Goal: Information Seeking & Learning: Find specific page/section

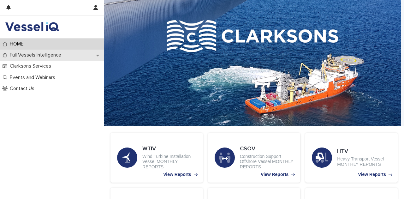
click at [74, 57] on div "Full Vessels Intelligence" at bounding box center [52, 55] width 104 height 11
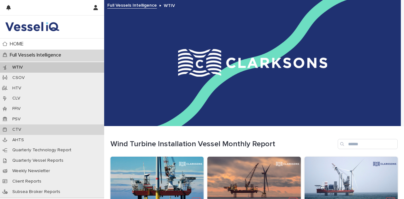
click at [18, 129] on p "CTV" at bounding box center [16, 129] width 19 height 5
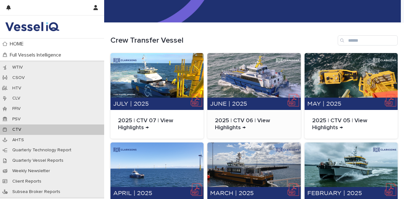
scroll to position [105, 0]
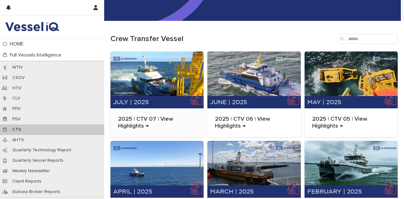
click at [169, 86] on div at bounding box center [156, 79] width 93 height 57
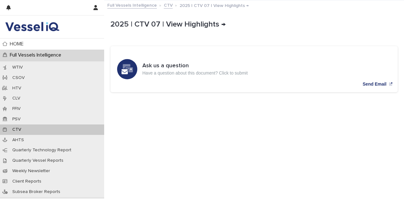
click at [23, 128] on p "CTV" at bounding box center [16, 129] width 19 height 5
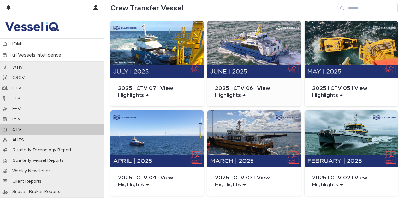
scroll to position [63, 0]
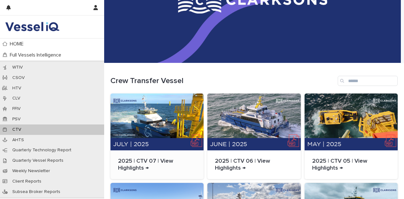
click at [164, 121] on div at bounding box center [156, 121] width 93 height 57
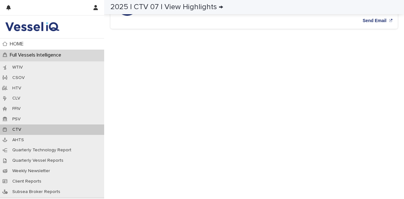
scroll to position [169, 0]
click at [26, 133] on div "CTV" at bounding box center [52, 129] width 104 height 10
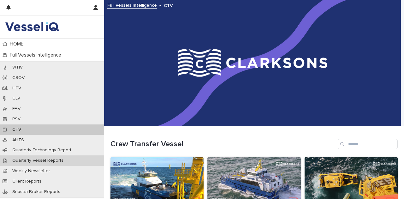
click at [55, 162] on p "Quarterly Vessel Reports" at bounding box center [37, 160] width 61 height 5
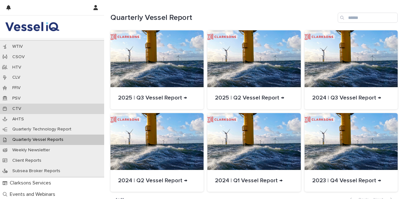
scroll to position [32, 0]
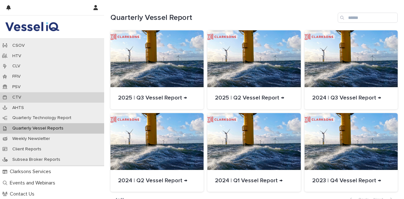
click at [34, 98] on div "CTV" at bounding box center [52, 97] width 104 height 10
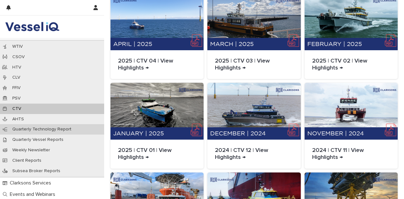
scroll to position [32, 0]
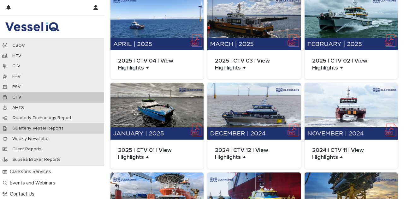
click at [47, 127] on p "Quarterly Vessel Reports" at bounding box center [37, 128] width 61 height 5
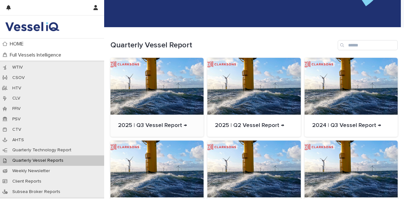
scroll to position [105, 0]
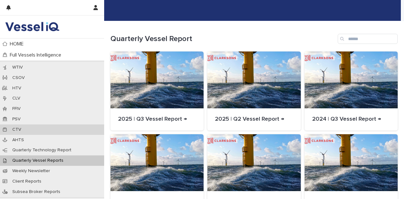
click at [33, 131] on div "CTV" at bounding box center [52, 129] width 104 height 10
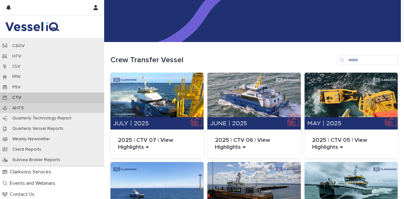
scroll to position [32, 0]
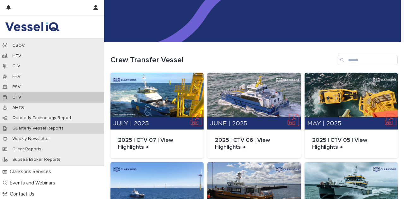
click at [68, 129] on div "Quarterly Vessel Reports" at bounding box center [52, 128] width 104 height 10
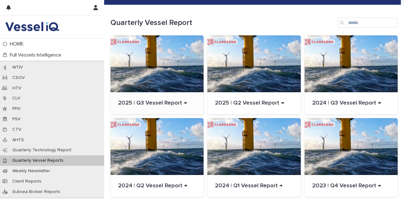
scroll to position [126, 0]
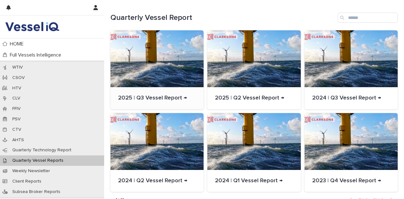
click at [165, 76] on div at bounding box center [156, 58] width 93 height 57
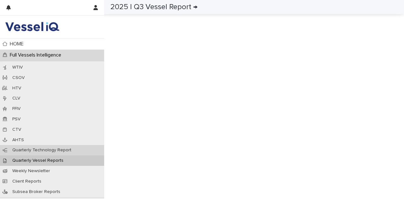
click at [37, 151] on p "Quarterly Technology Report" at bounding box center [41, 149] width 69 height 5
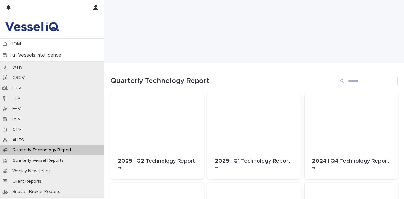
scroll to position [147, 0]
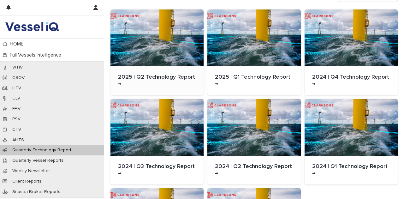
click at [154, 52] on div at bounding box center [156, 37] width 93 height 57
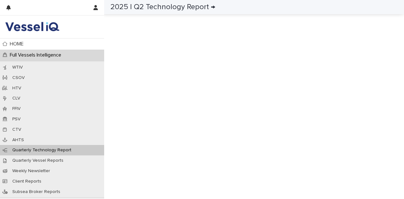
scroll to position [561, 0]
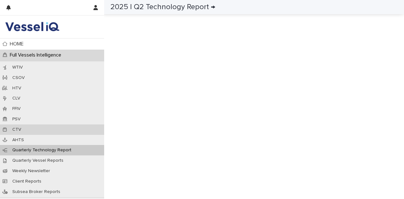
click at [41, 127] on div "CTV" at bounding box center [52, 129] width 104 height 10
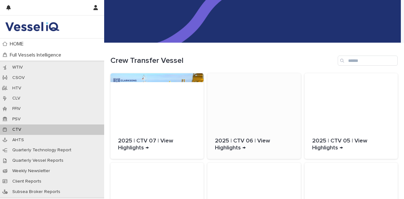
scroll to position [84, 0]
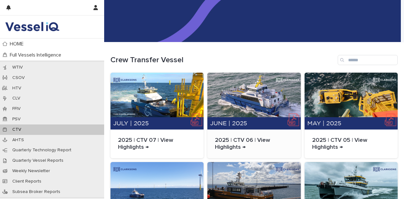
click at [253, 103] on div at bounding box center [253, 101] width 93 height 57
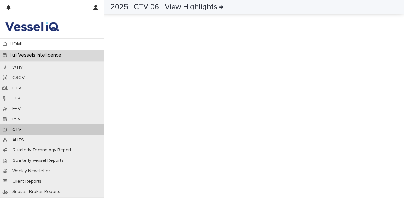
scroll to position [561, 0]
click at [53, 129] on div "CTV" at bounding box center [52, 129] width 104 height 10
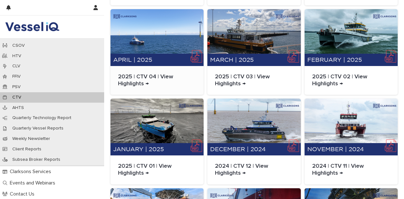
scroll to position [294, 0]
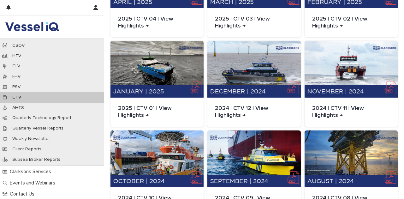
click at [107, 104] on div "Loading... Saving… Loading... Saving… Crew Transfer Vessel 2025 | CTV 07 | View…" at bounding box center [254, 40] width 294 height 416
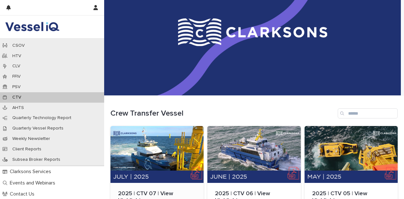
scroll to position [63, 0]
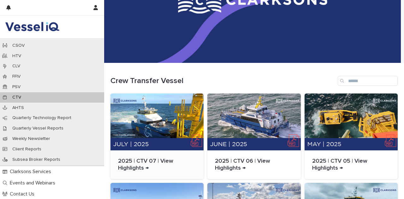
click at [163, 113] on div at bounding box center [156, 121] width 93 height 57
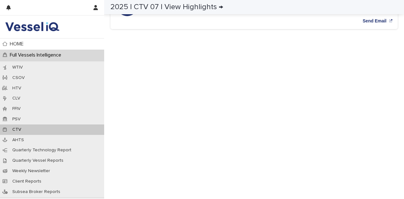
scroll to position [63, 0]
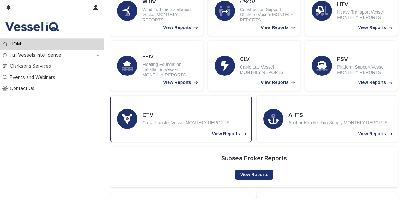
scroll to position [147, 0]
click at [166, 122] on p "Crew Transfer Vessel MONTHLY REPORTS" at bounding box center [185, 122] width 87 height 5
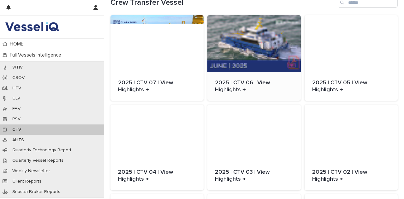
scroll to position [147, 0]
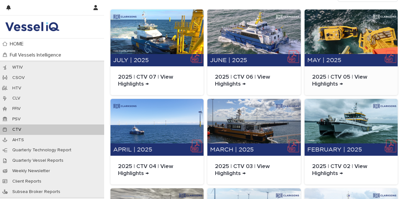
click at [338, 67] on div "2025 | CTV 05 | View Highlights →" at bounding box center [351, 80] width 93 height 29
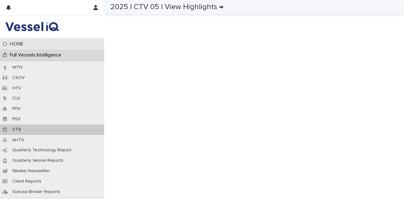
click at [44, 43] on div "HOME" at bounding box center [52, 44] width 104 height 11
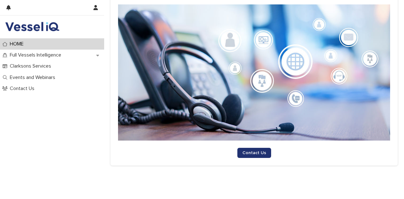
scroll to position [378, 0]
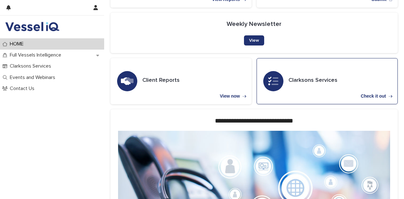
click at [306, 86] on div "Clarksons Services Check it out" at bounding box center [327, 81] width 141 height 46
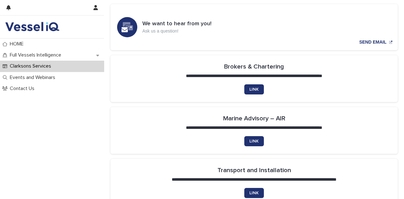
scroll to position [94, 0]
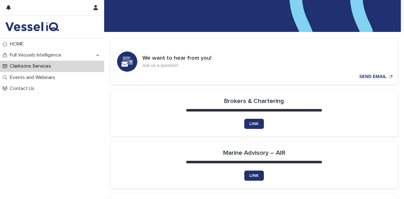
click at [54, 66] on p "Clarksons Services" at bounding box center [31, 66] width 49 height 6
click at [57, 55] on p "Full Vessels Intelligence" at bounding box center [36, 55] width 59 height 6
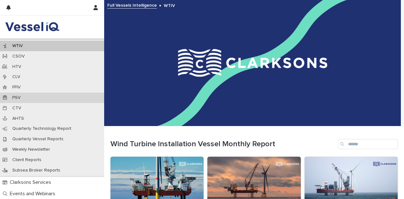
scroll to position [32, 0]
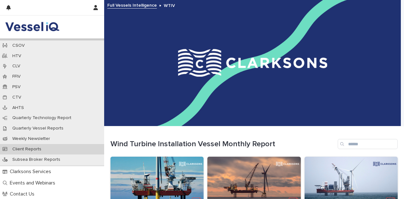
click at [51, 147] on div "Client Reports" at bounding box center [52, 149] width 104 height 10
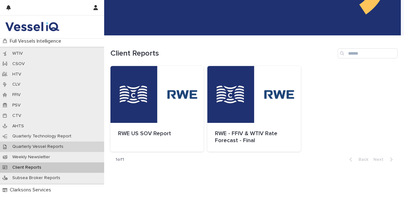
scroll to position [32, 0]
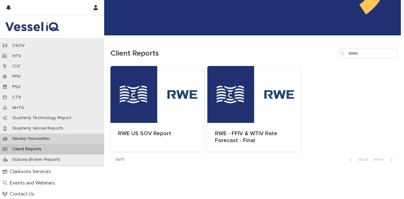
click at [40, 138] on p "Weekly Newsletter" at bounding box center [31, 138] width 48 height 5
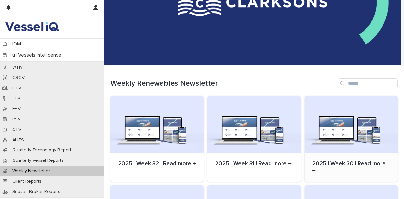
scroll to position [105, 0]
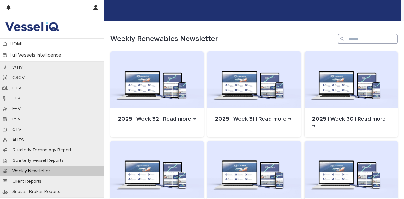
click at [357, 42] on input "Search" at bounding box center [368, 39] width 60 height 10
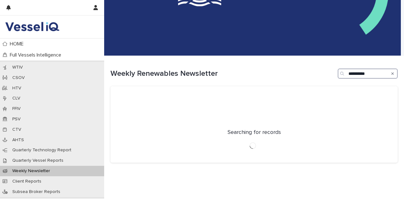
scroll to position [84, 0]
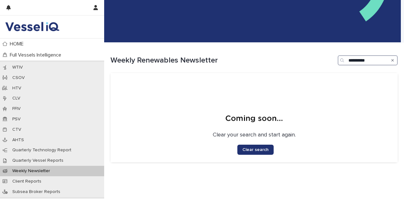
drag, startPoint x: 368, startPoint y: 62, endPoint x: 323, endPoint y: 60, distance: 45.5
click at [323, 60] on div "Weekly Renewables Newsletter *********" at bounding box center [253, 60] width 287 height 10
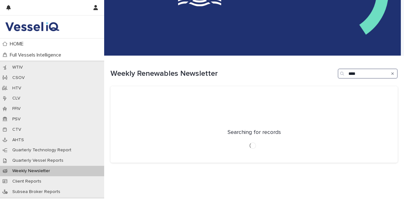
scroll to position [84, 0]
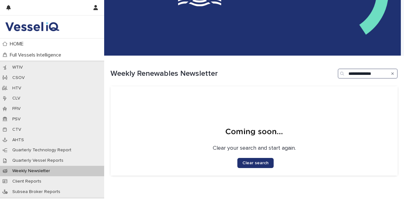
type input "**********"
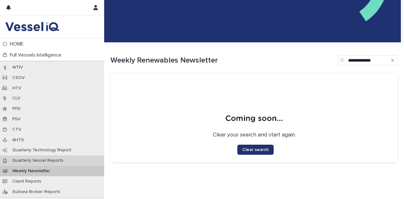
click at [45, 163] on div "Quarterly Vessel Reports" at bounding box center [52, 160] width 104 height 10
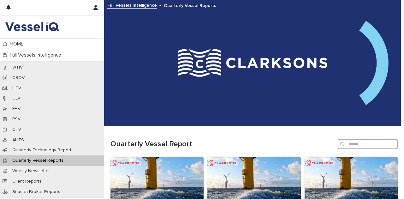
click at [363, 146] on input "Search" at bounding box center [368, 144] width 60 height 10
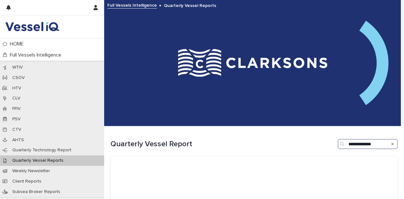
type input "**********"
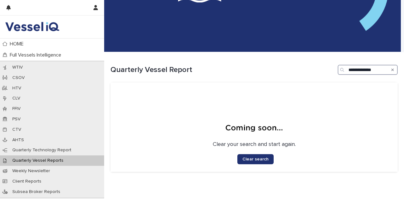
scroll to position [84, 0]
